Goal: Task Accomplishment & Management: Use online tool/utility

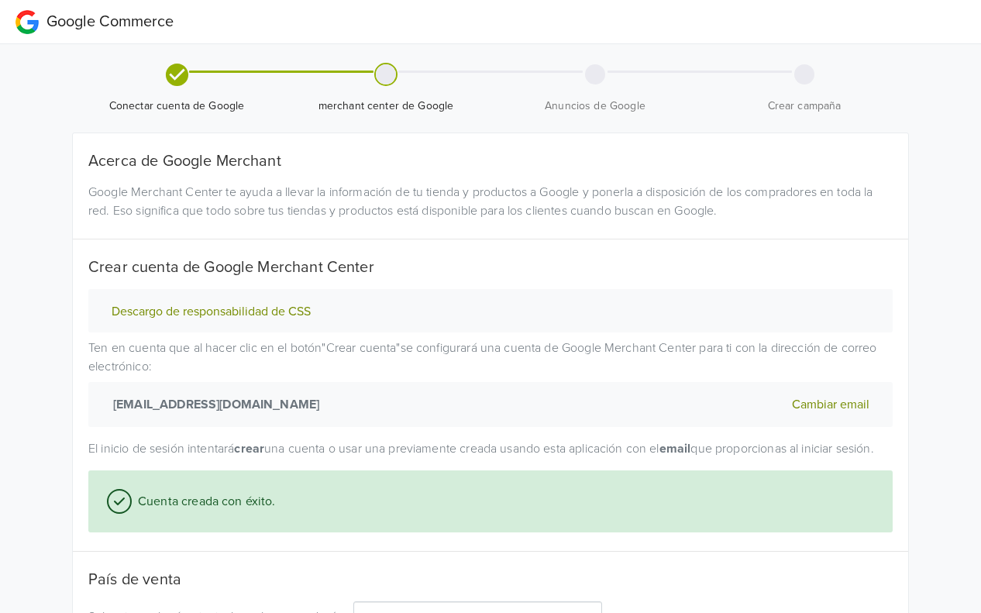
select select "cl"
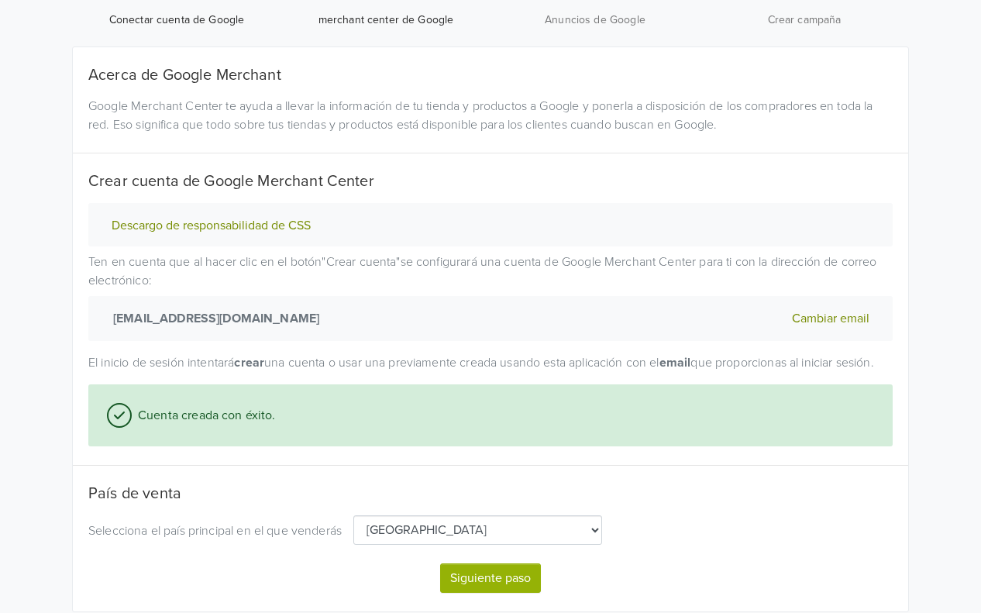
scroll to position [152, 0]
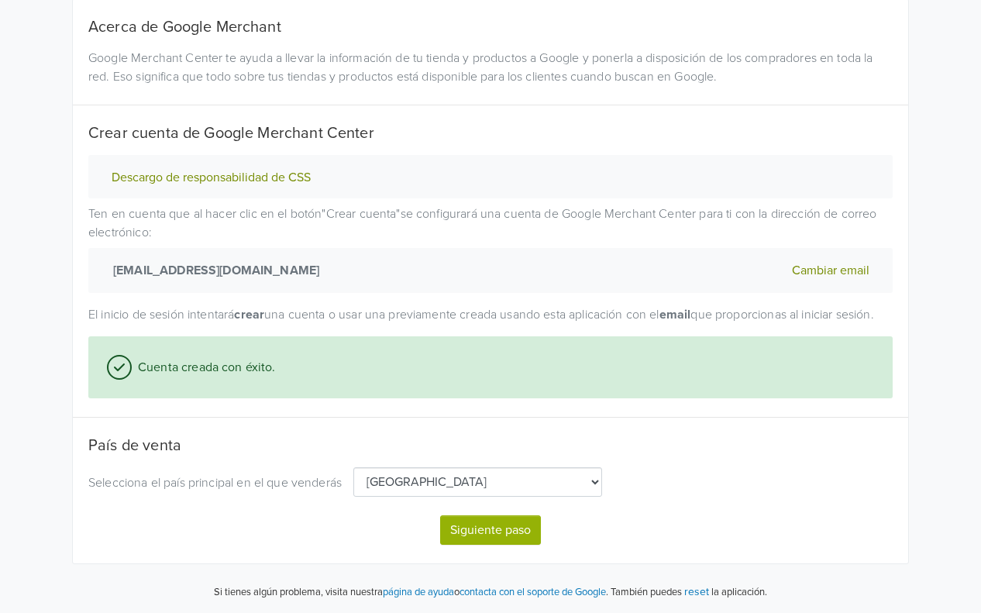
click at [495, 525] on button "Siguiente paso" at bounding box center [490, 529] width 101 height 29
select select "cl"
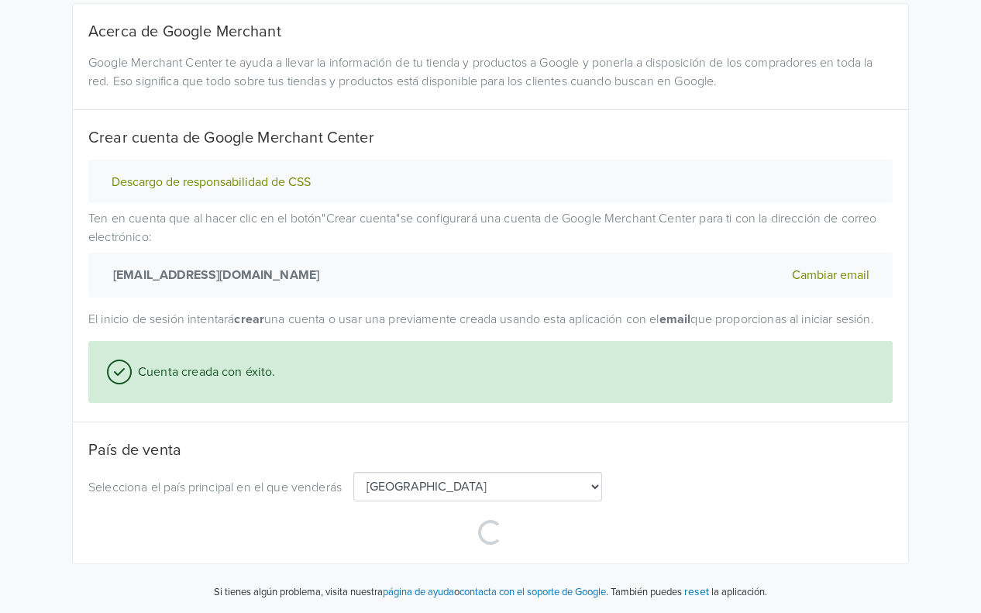
scroll to position [147, 0]
select select "cl"
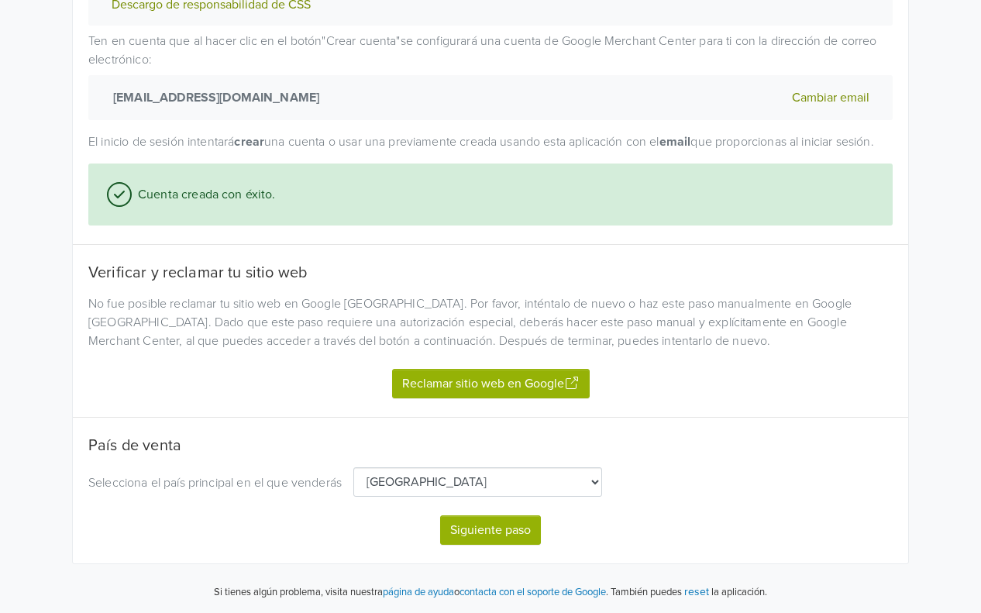
scroll to position [324, 0]
click at [486, 532] on button "Siguiente paso" at bounding box center [490, 529] width 101 height 29
select select "cl"
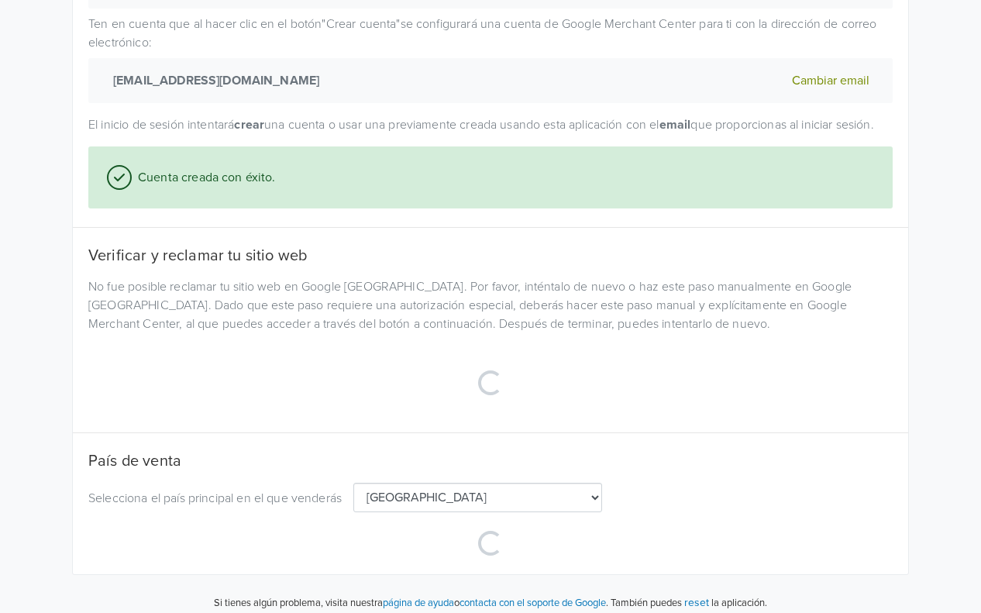
select select "cl"
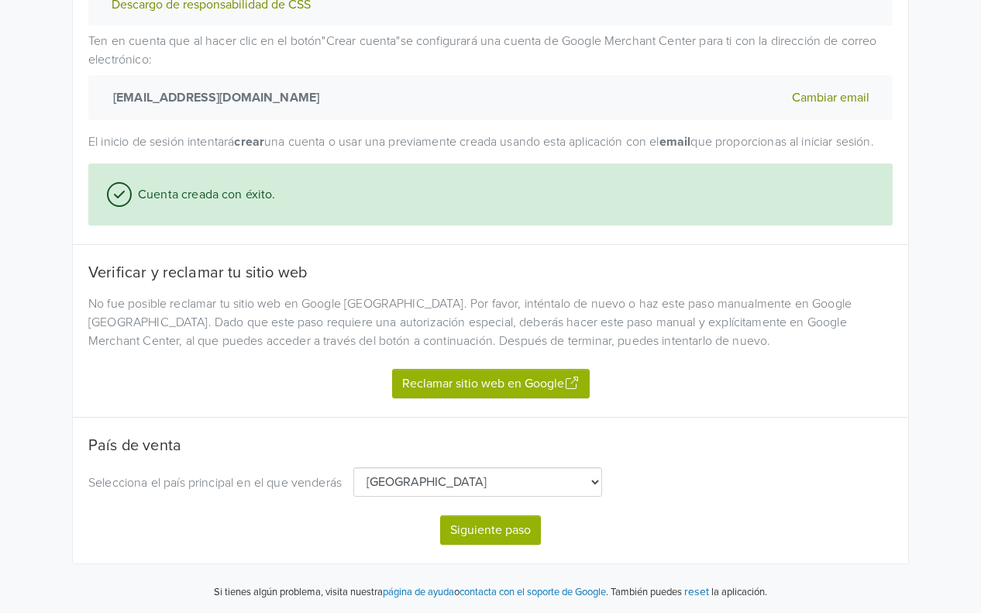
click at [505, 336] on div "No fue posible reclamar tu sitio web en Google [GEOGRAPHIC_DATA]. Por favor, in…" at bounding box center [491, 322] width 828 height 56
click at [515, 375] on button "Reclamar sitio web en Google" at bounding box center [491, 383] width 198 height 29
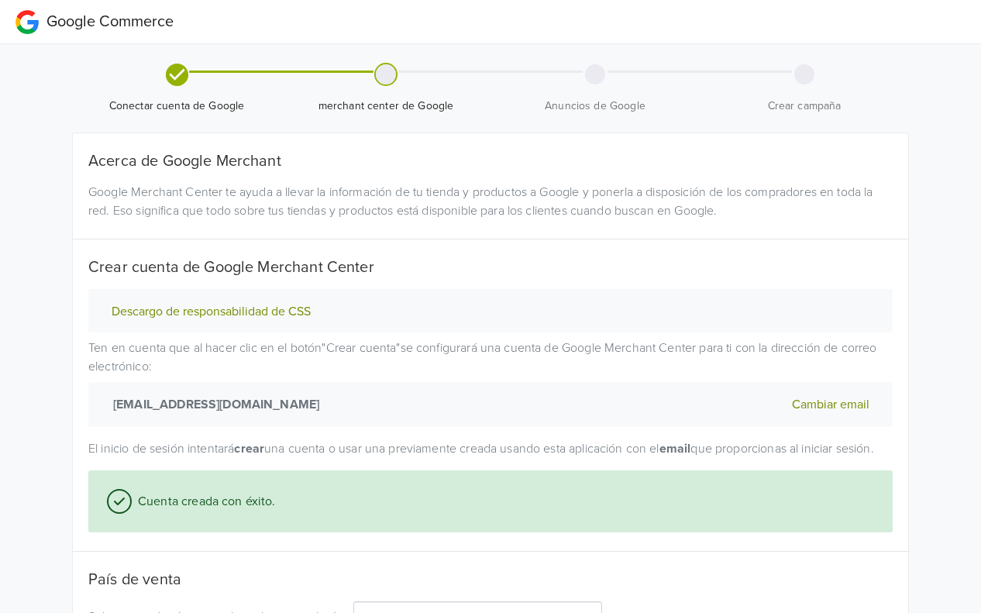
select select "cl"
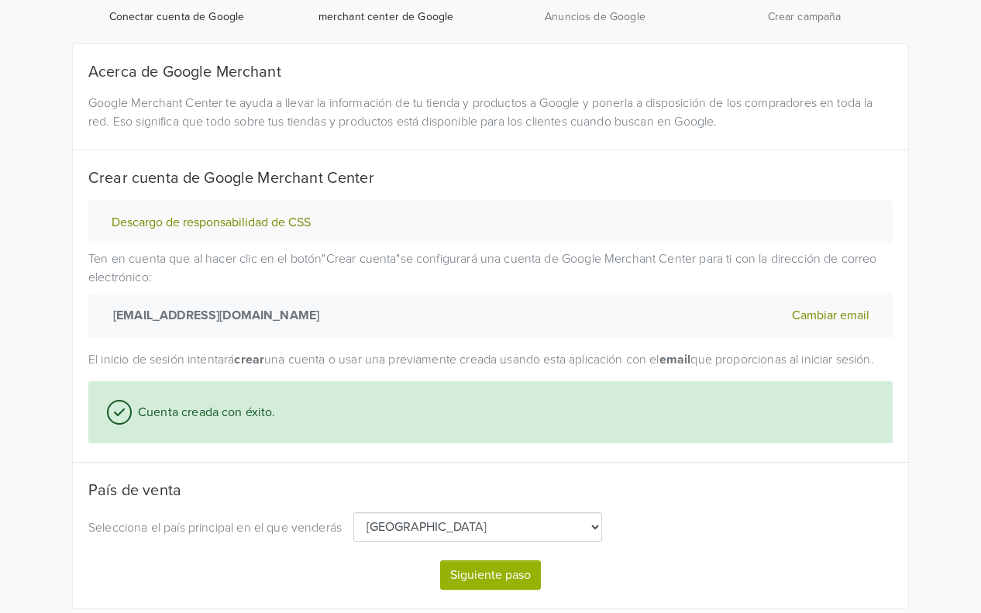
scroll to position [152, 0]
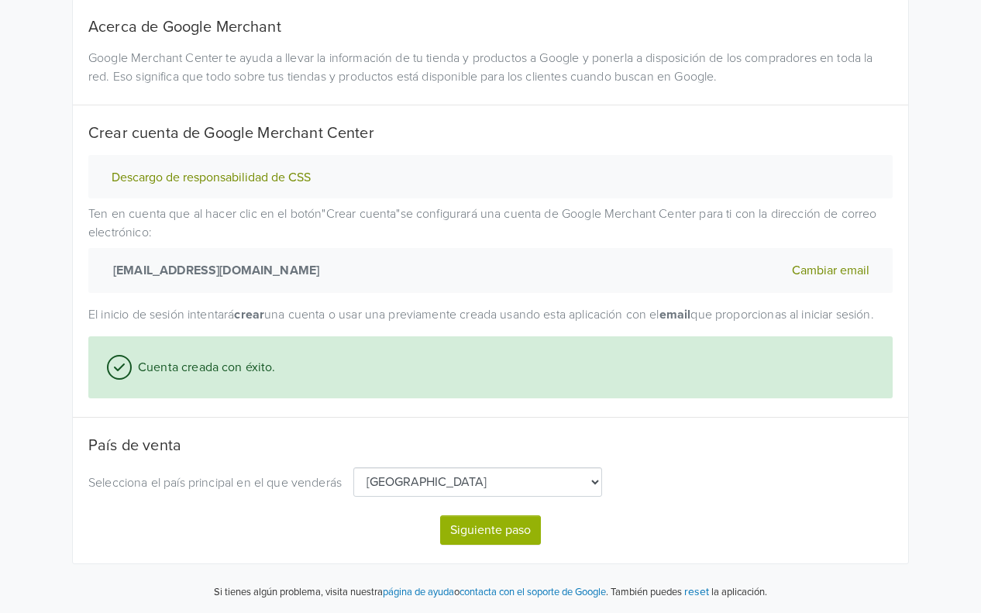
click at [493, 522] on button "Siguiente paso" at bounding box center [490, 529] width 101 height 29
select select "cl"
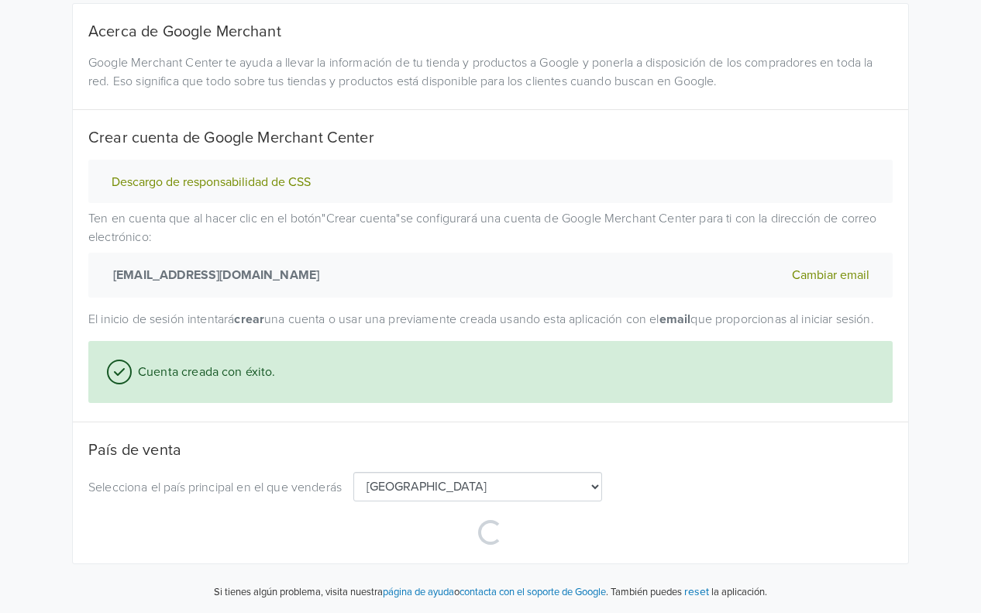
select select "cl"
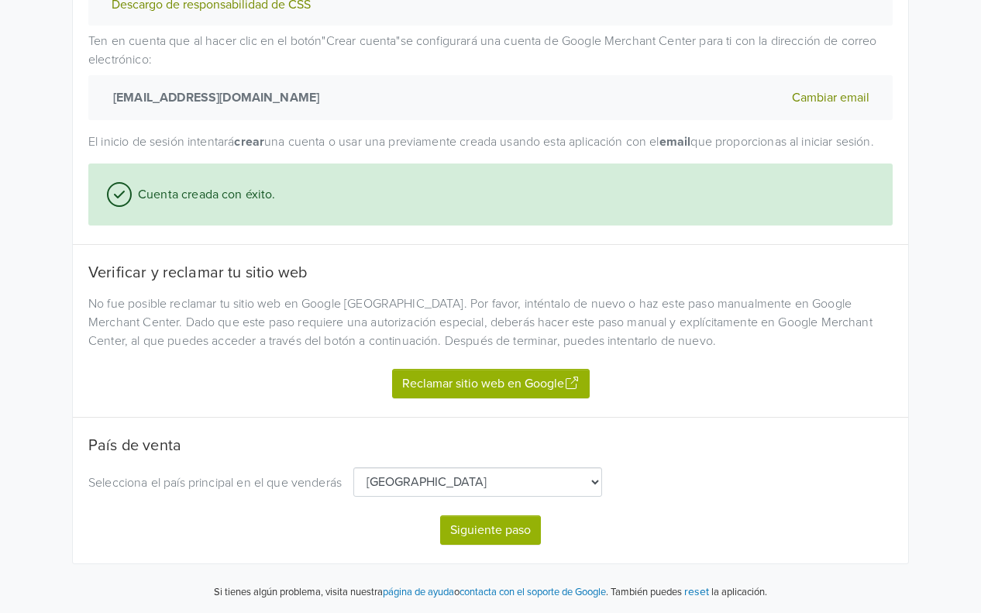
scroll to position [324, 0]
click at [494, 377] on button "Reclamar sitio web en Google" at bounding box center [491, 383] width 198 height 29
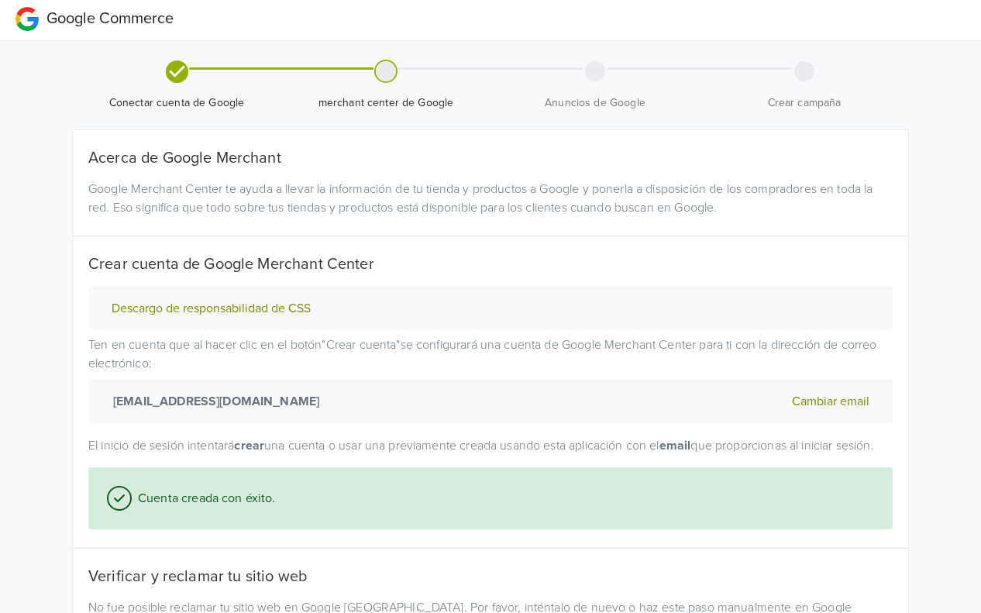
scroll to position [0, 0]
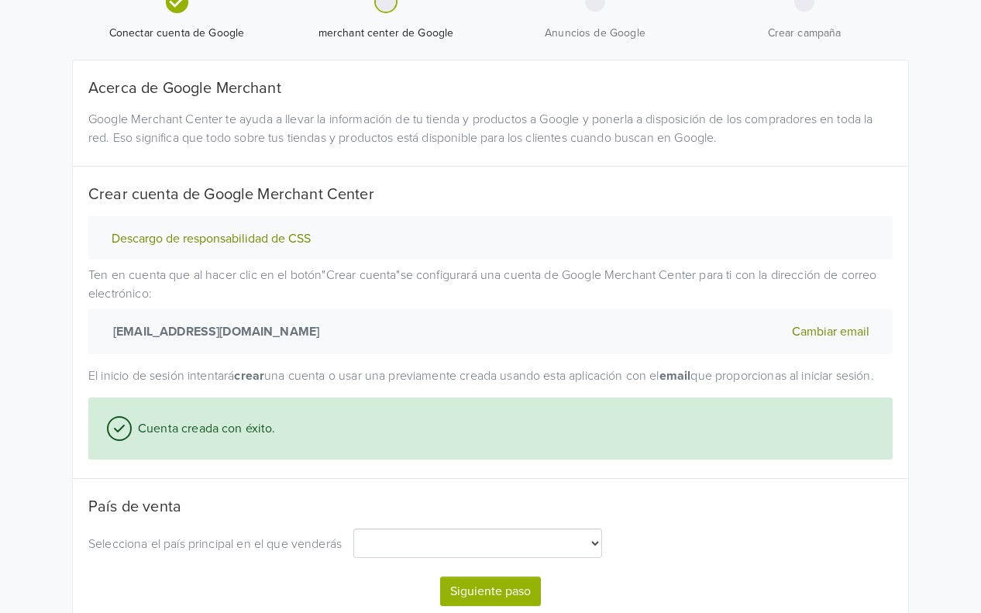
select select "cl"
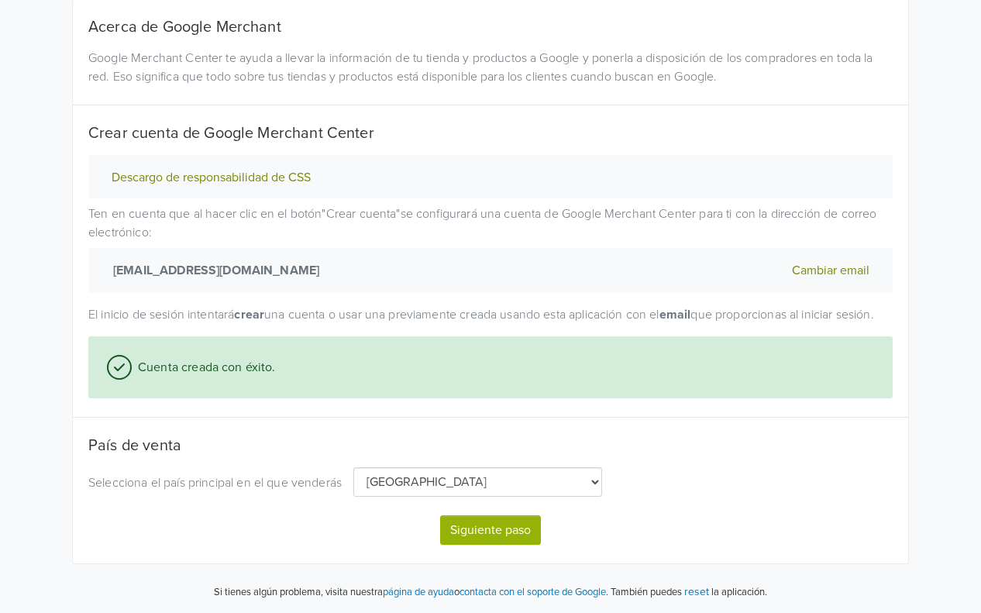
select select "cl"
click at [530, 519] on button "Siguiente paso" at bounding box center [490, 529] width 101 height 29
select select "cl"
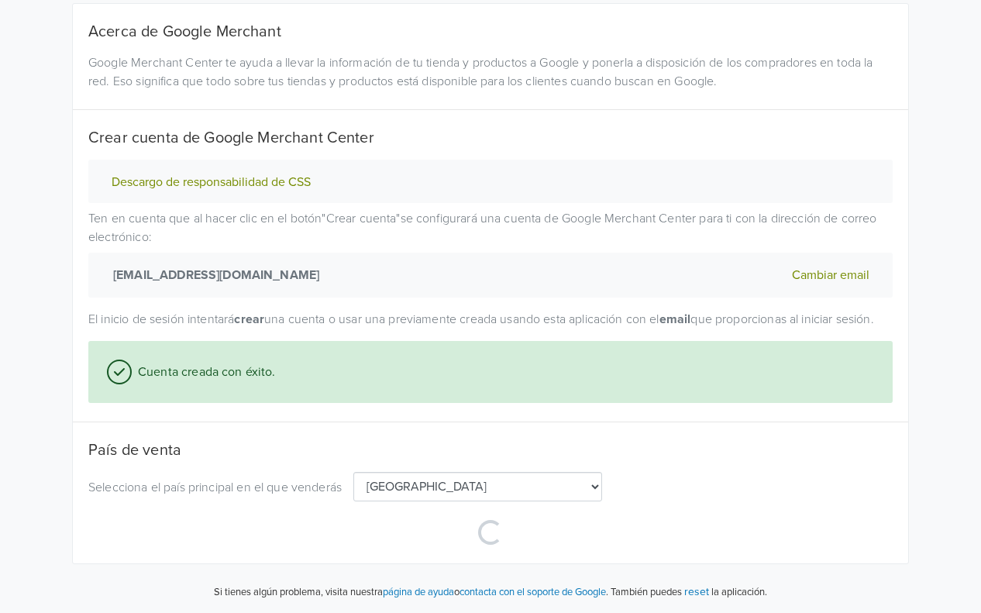
select select "cl"
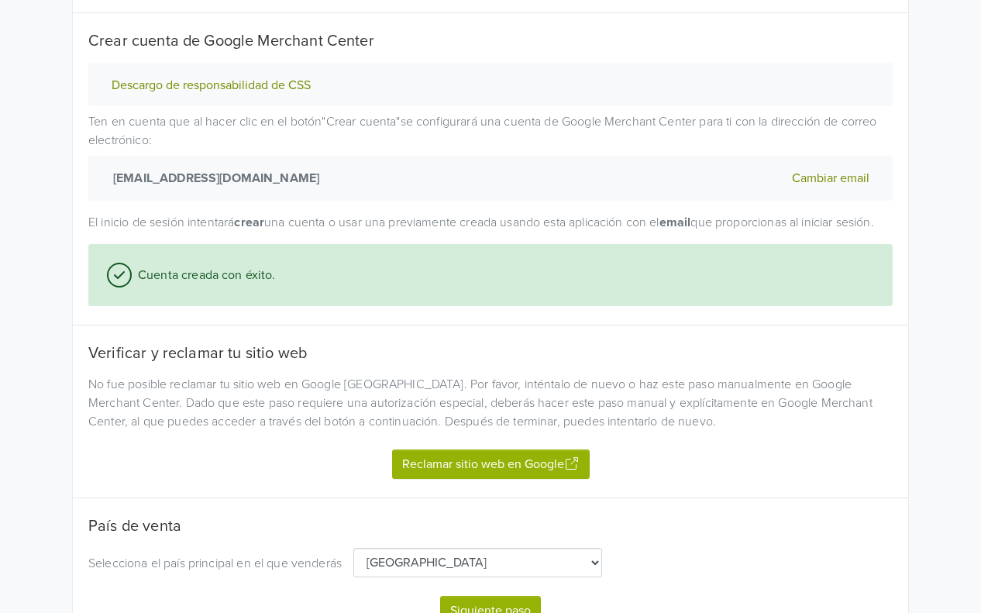
scroll to position [324, 0]
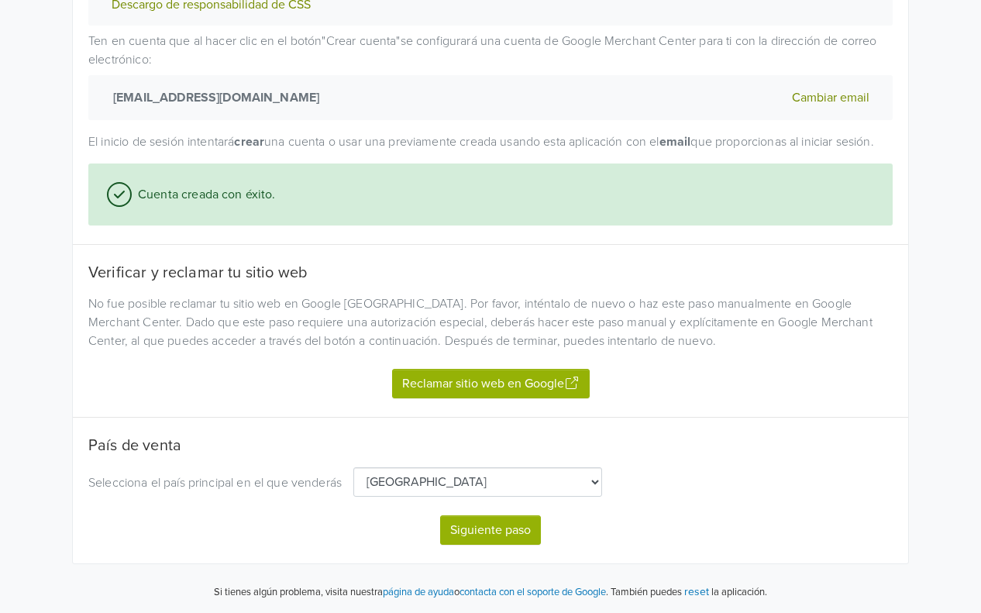
click at [434, 415] on div "Acerca de Google Merchant Google Merchant Center te ayuda a llevar la informaci…" at bounding box center [490, 195] width 804 height 700
click at [461, 377] on button "Reclamar sitio web en Google" at bounding box center [491, 383] width 198 height 29
click at [516, 526] on button "Siguiente paso" at bounding box center [490, 529] width 101 height 29
select select "cl"
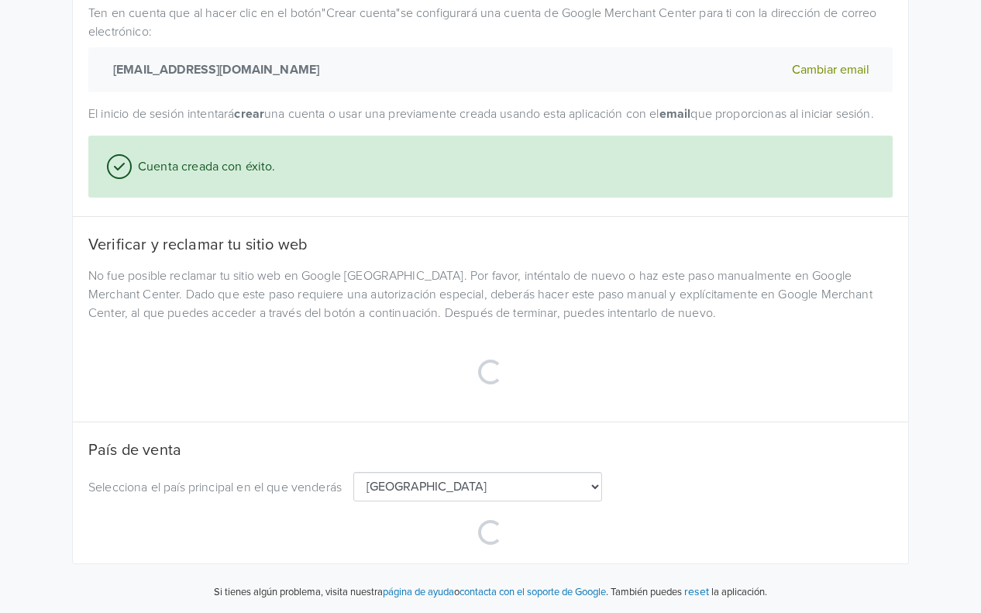
scroll to position [134, 0]
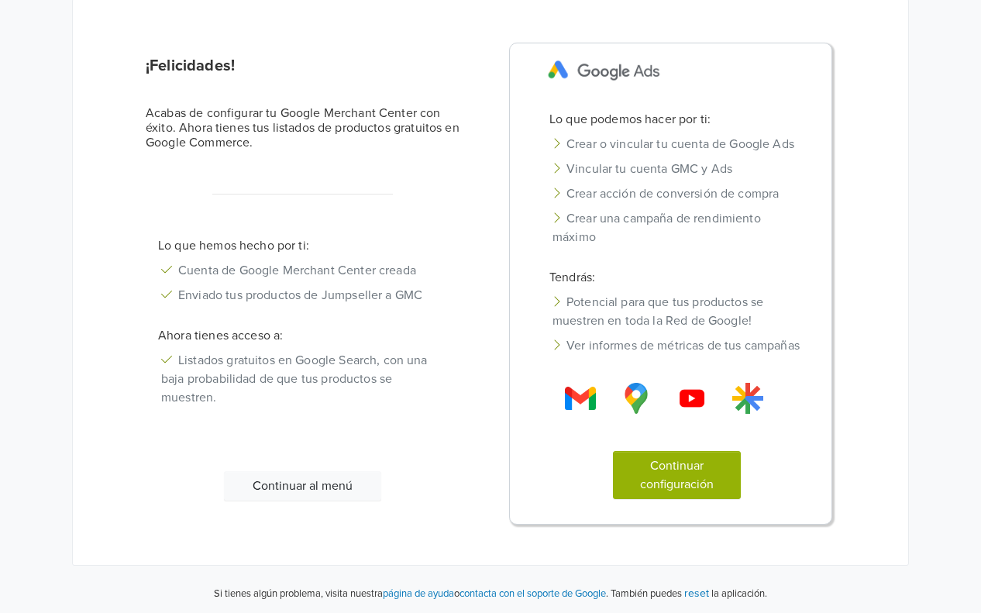
click at [301, 483] on button "Continuar al menú" at bounding box center [302, 485] width 157 height 29
